Goal: Transaction & Acquisition: Purchase product/service

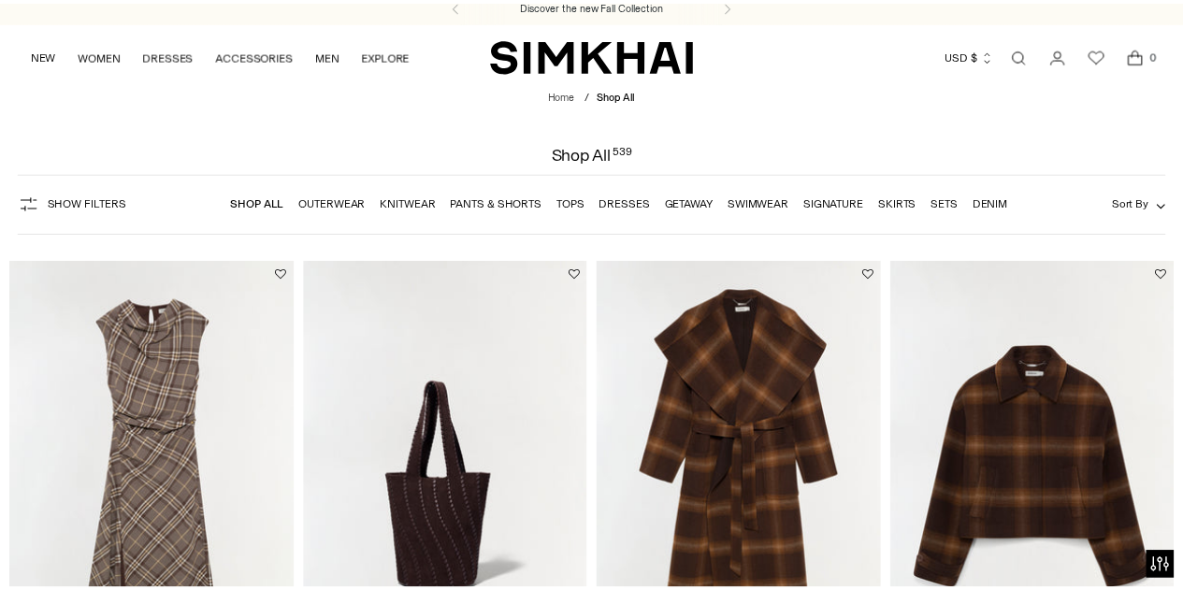
scroll to position [10, 0]
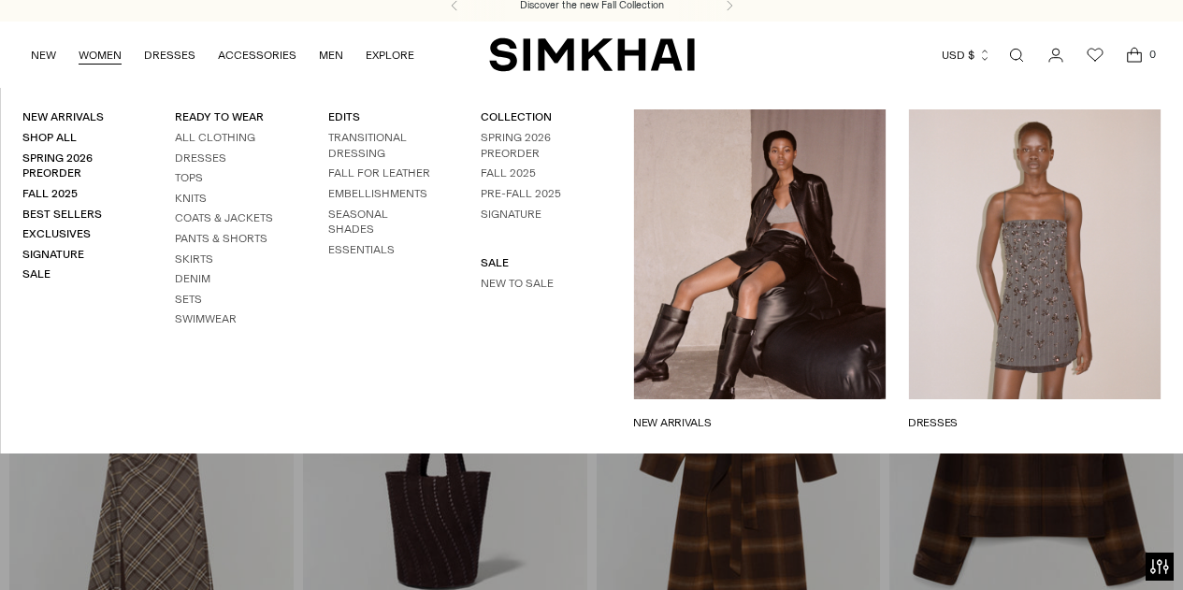
click at [103, 55] on link "WOMEN" at bounding box center [100, 55] width 43 height 41
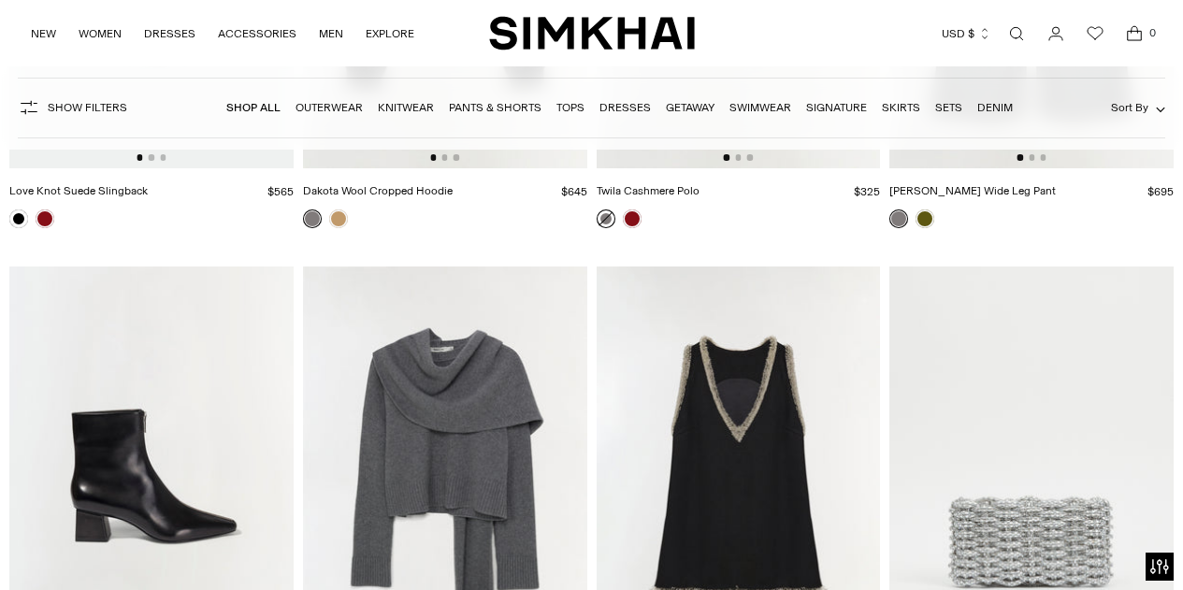
scroll to position [9585, 0]
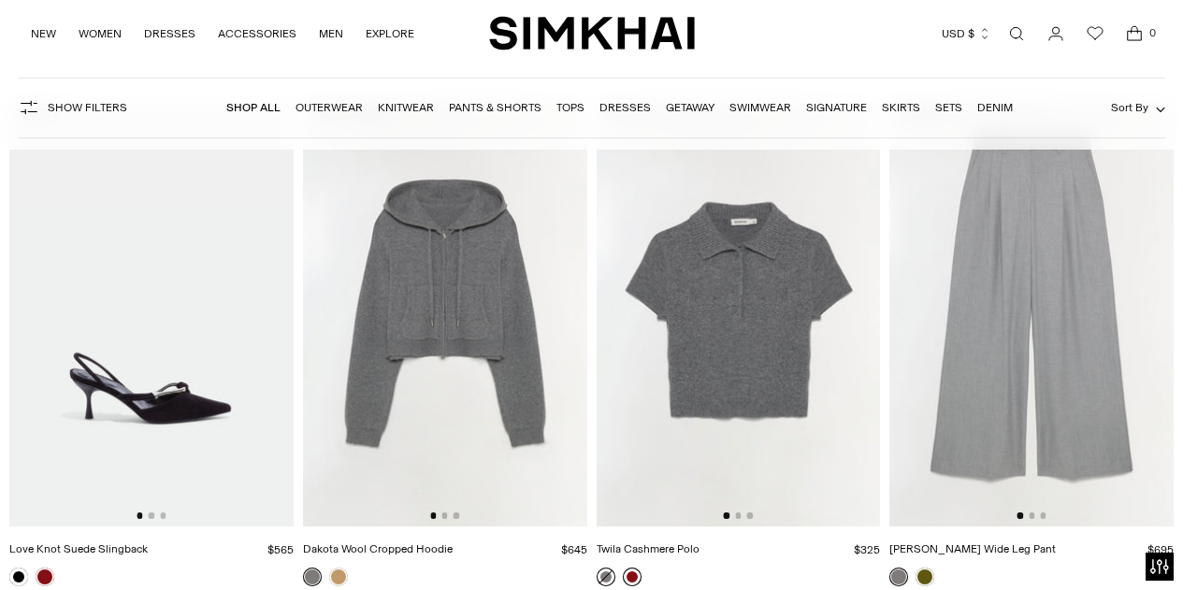
click at [637, 577] on link at bounding box center [632, 576] width 19 height 19
